Goal: Find specific page/section: Find specific page/section

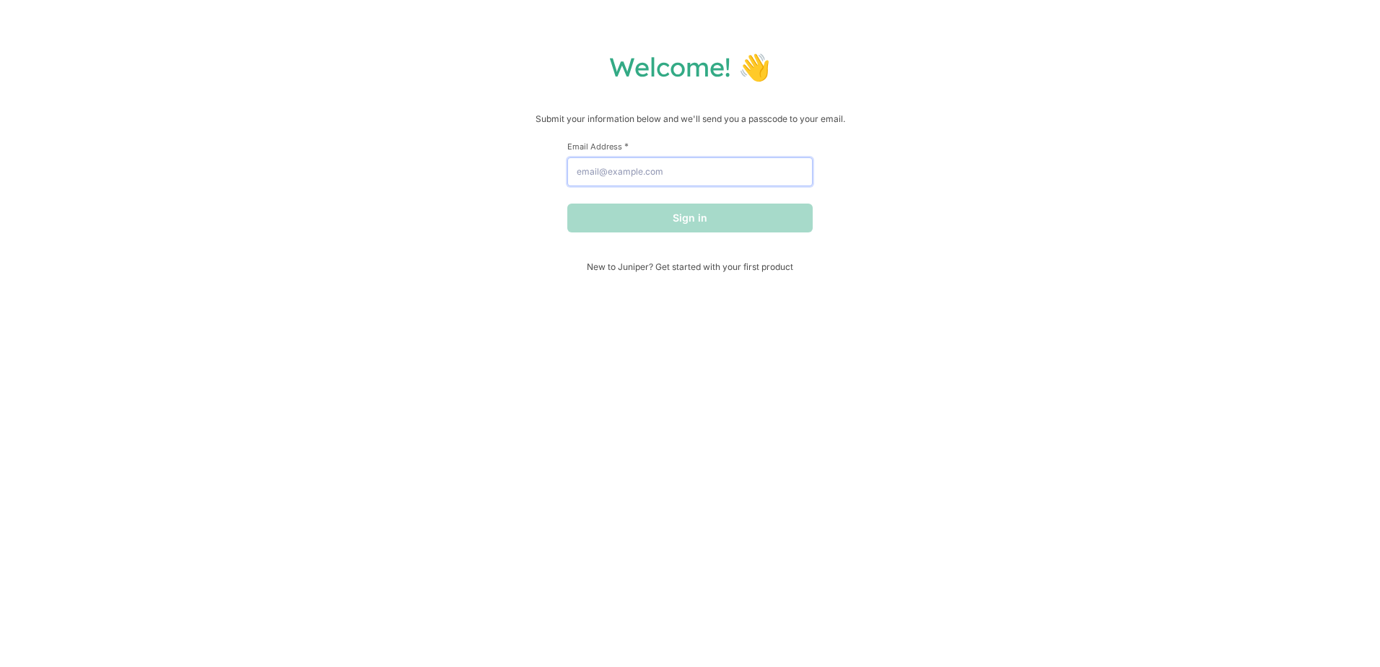
click at [580, 173] on input "Email Address *" at bounding box center [689, 171] width 245 height 29
paste input "[EMAIL_ADDRESS][DOMAIN_NAME]"
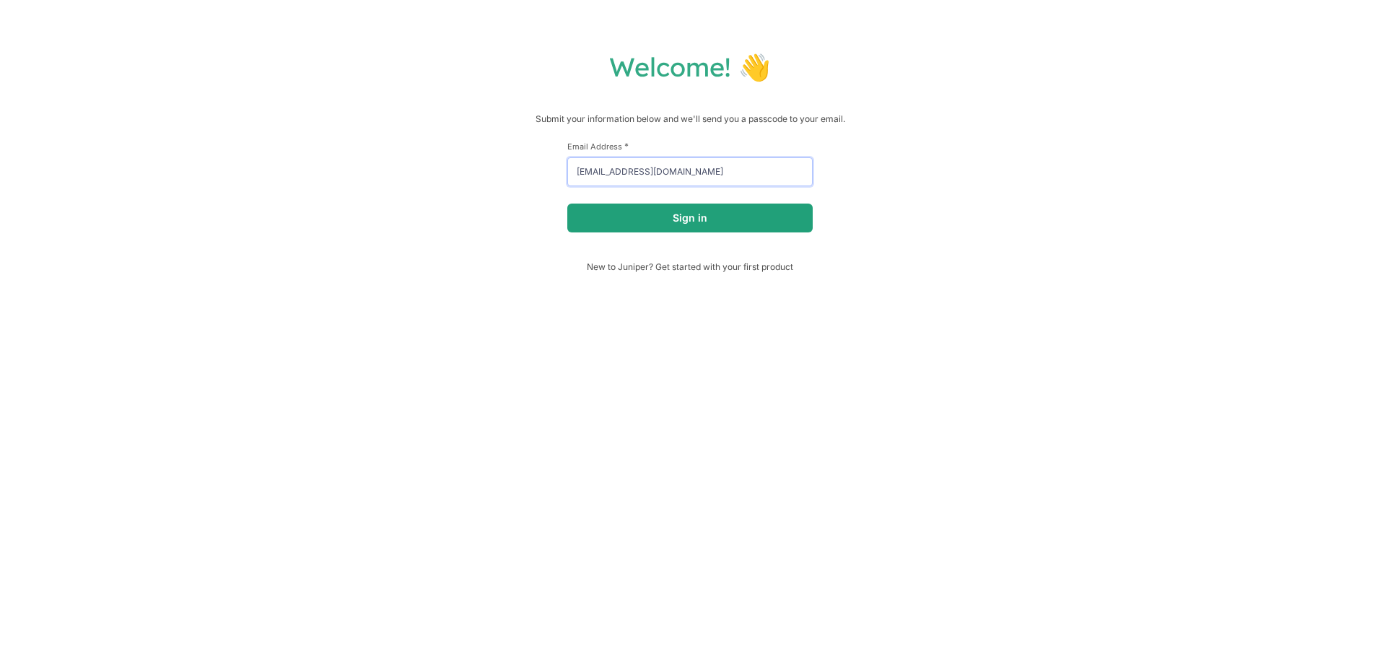
type input "[EMAIL_ADDRESS][DOMAIN_NAME]"
click at [699, 224] on button "Sign in" at bounding box center [689, 218] width 245 height 29
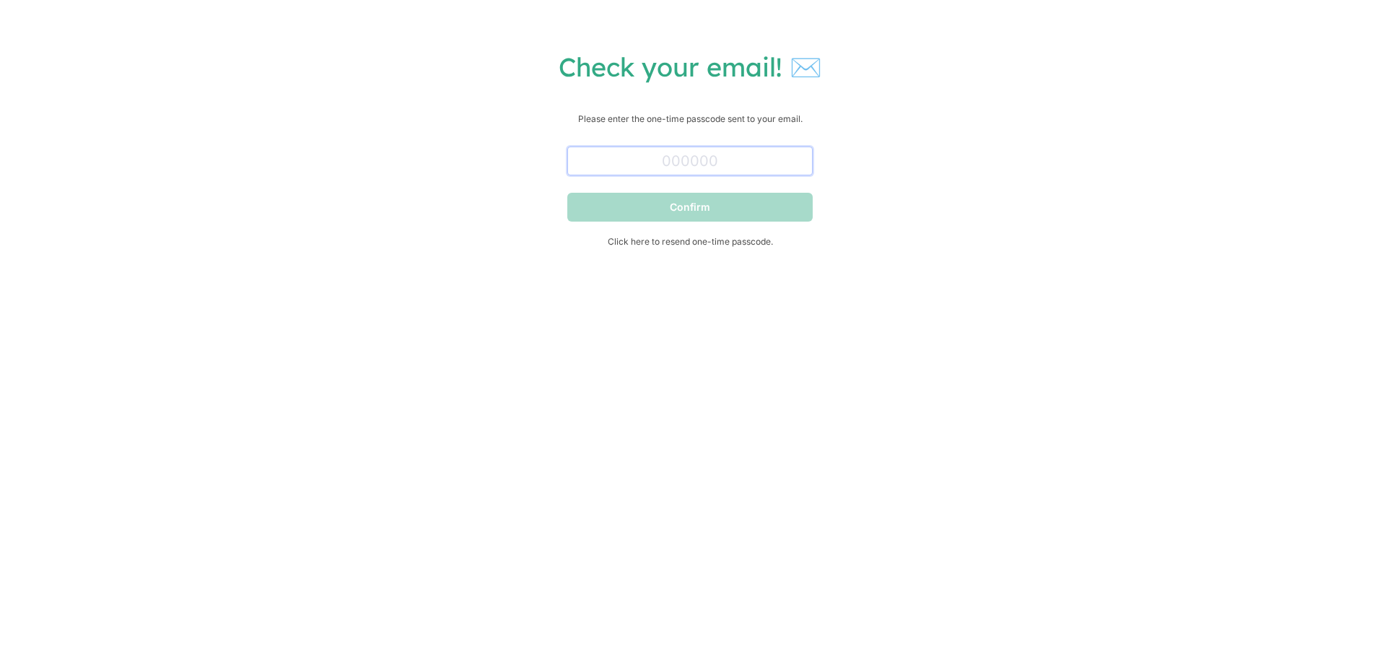
drag, startPoint x: 615, startPoint y: 165, endPoint x: 786, endPoint y: 166, distance: 171.1
click at [615, 165] on input "text" at bounding box center [689, 161] width 245 height 29
type input "609752"
click at [745, 206] on button "Confirm" at bounding box center [689, 207] width 245 height 29
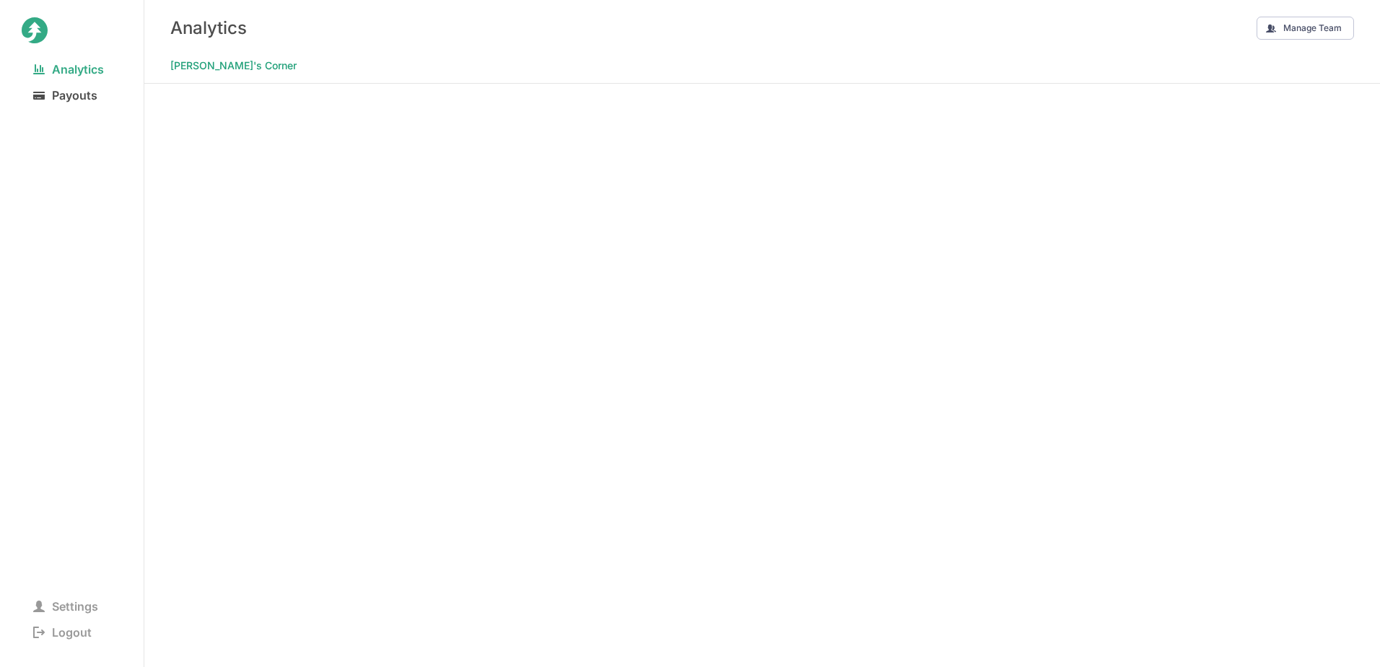
click at [72, 100] on span "Payouts" at bounding box center [65, 95] width 87 height 20
click at [1263, 398] on Corner at bounding box center [762, 375] width 1236 height 583
